Goal: Find specific page/section: Find specific page/section

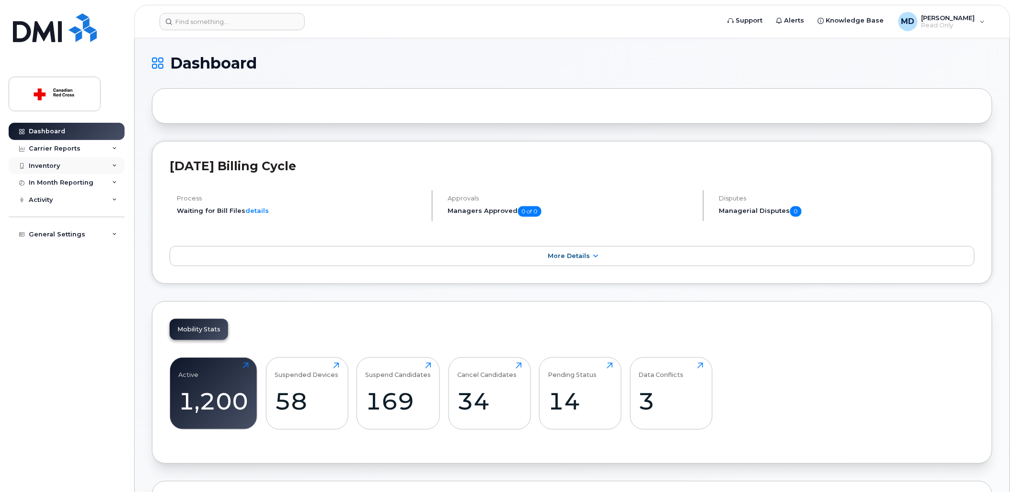
click at [65, 157] on div "Inventory" at bounding box center [67, 165] width 116 height 17
click at [72, 164] on div "Inventory" at bounding box center [67, 165] width 116 height 17
click at [106, 163] on div "Inventory" at bounding box center [67, 165] width 116 height 17
click at [102, 180] on link "Mobility Devices" at bounding box center [74, 183] width 99 height 18
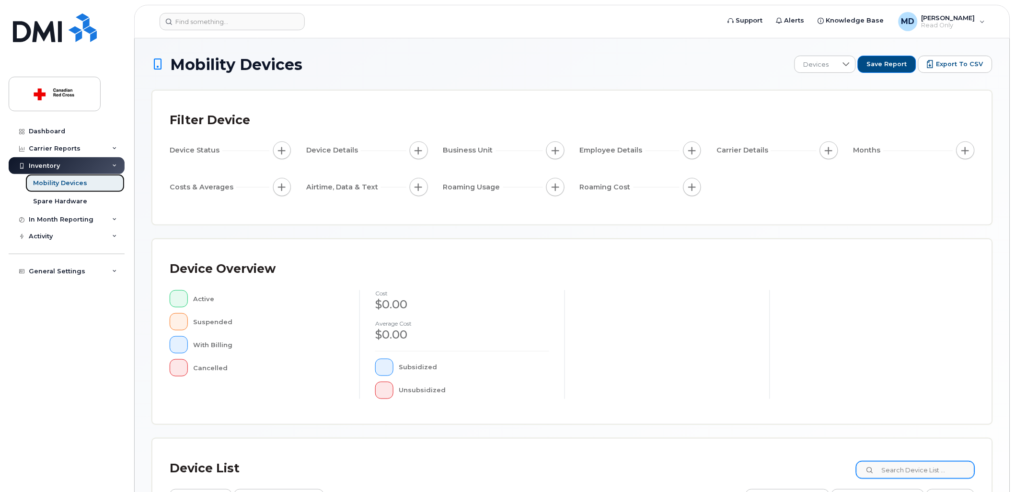
scroll to position [167, 0]
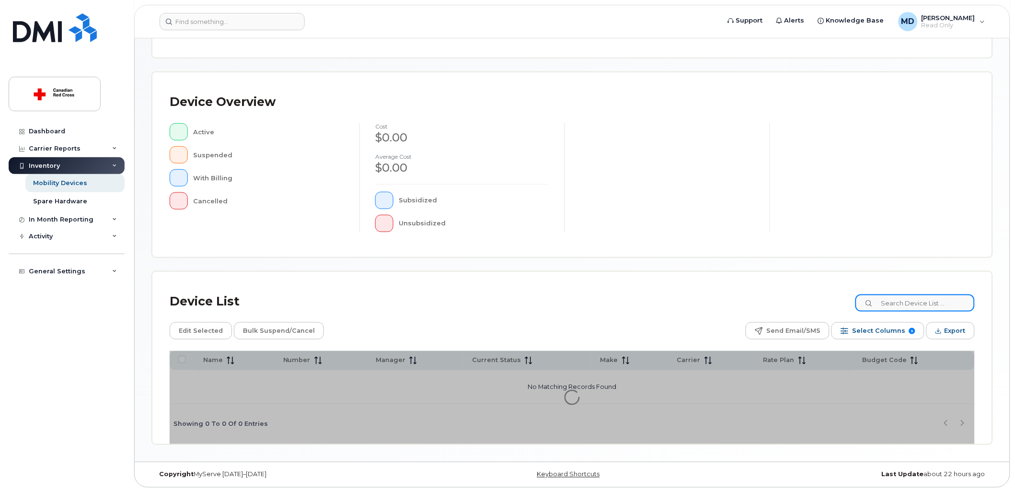
click at [932, 308] on input at bounding box center [915, 302] width 119 height 17
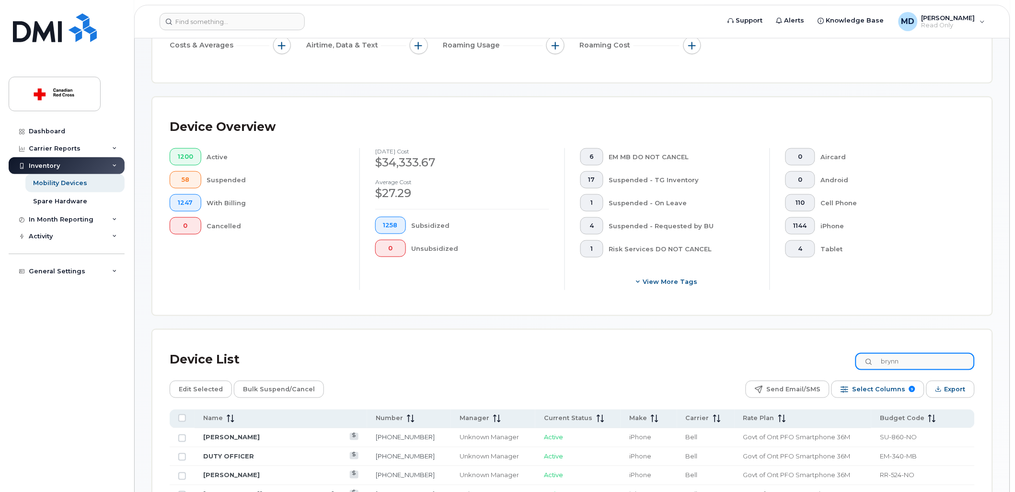
scroll to position [193, 0]
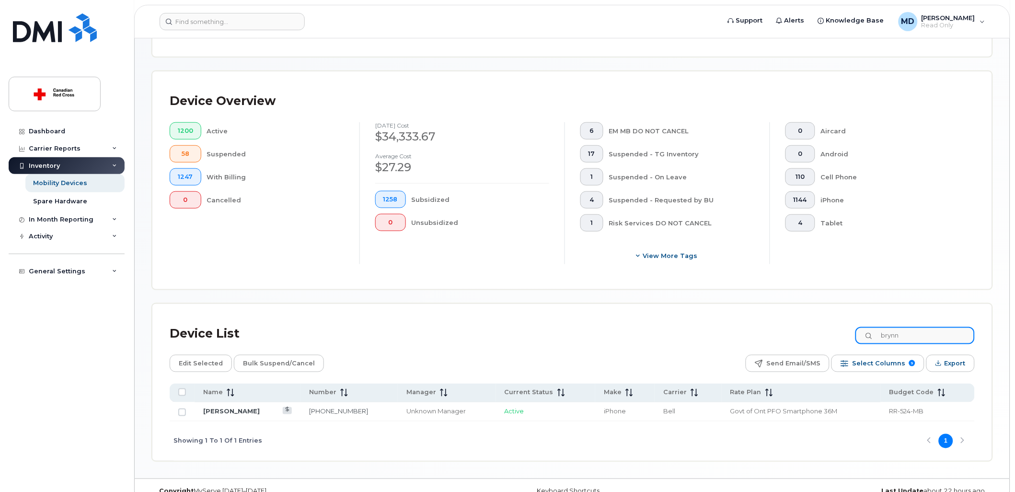
type input "brynn"
click at [604, 412] on span "iPhone" at bounding box center [615, 411] width 22 height 8
click at [235, 419] on td "[PERSON_NAME]" at bounding box center [248, 411] width 106 height 19
click at [233, 409] on link "[PERSON_NAME]" at bounding box center [231, 411] width 57 height 8
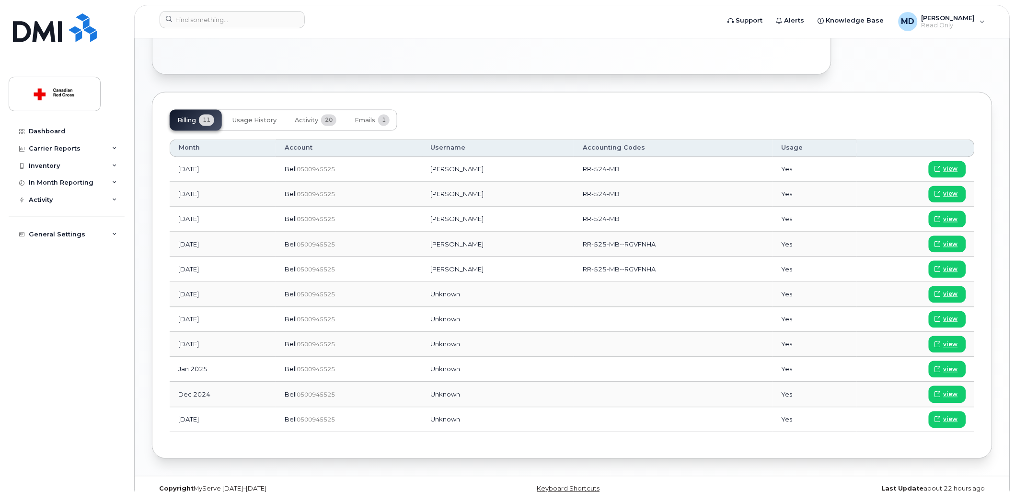
scroll to position [531, 0]
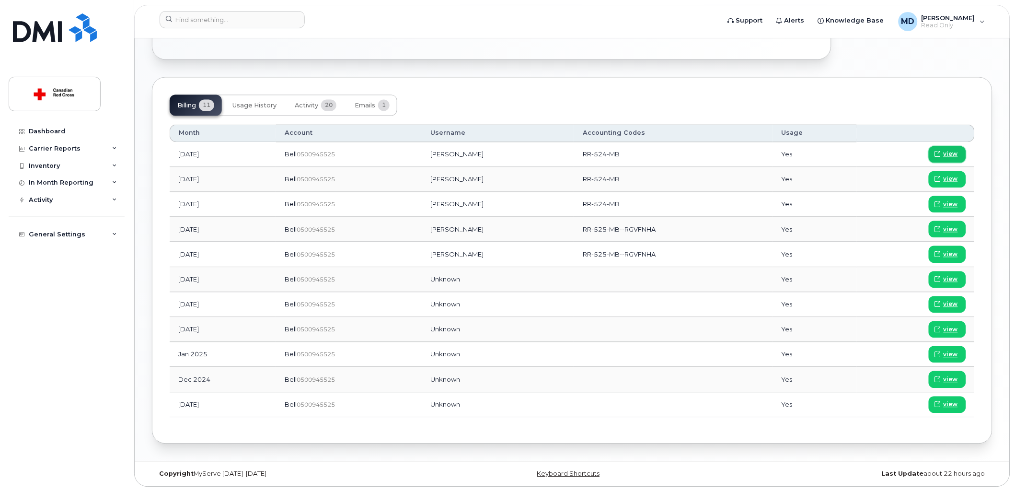
click at [954, 153] on span "view" at bounding box center [951, 154] width 14 height 9
